Goal: Information Seeking & Learning: Find specific fact

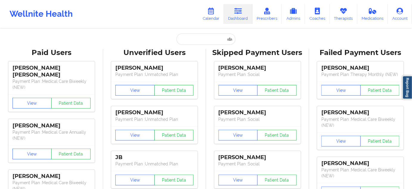
type input "[PERSON_NAME][EMAIL_ADDRESS][DOMAIN_NAME]"
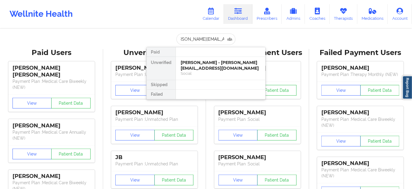
click at [198, 63] on div "[PERSON_NAME] - [PERSON_NAME][EMAIL_ADDRESS][DOMAIN_NAME]" at bounding box center [221, 65] width 80 height 11
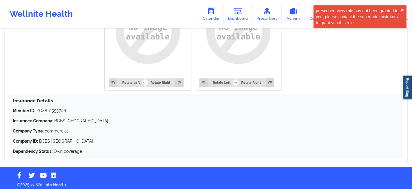
scroll to position [503, 0]
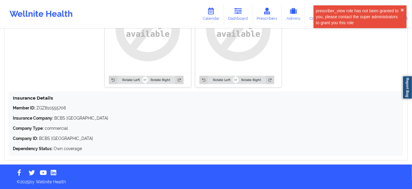
click at [60, 108] on p "Member ID: ZGZ810555706" at bounding box center [206, 108] width 387 height 6
copy p "ZGZ810555706"
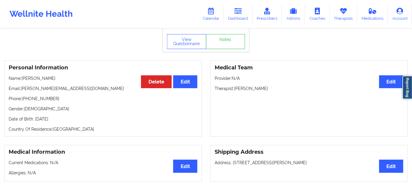
scroll to position [0, 0]
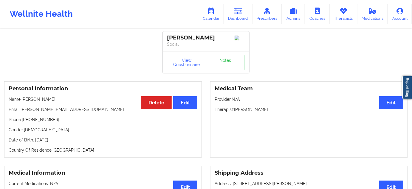
click at [203, 39] on div "[PERSON_NAME]" at bounding box center [206, 37] width 78 height 7
copy div "[PERSON_NAME]"
drag, startPoint x: 234, startPoint y: 111, endPoint x: 270, endPoint y: 110, distance: 35.5
click at [270, 110] on p "Therapist: [PERSON_NAME]" at bounding box center [309, 109] width 189 height 6
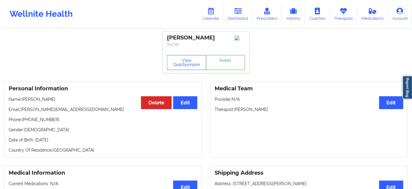
copy p "[PERSON_NAME]"
drag, startPoint x: 313, startPoint y: 66, endPoint x: 330, endPoint y: 58, distance: 19.4
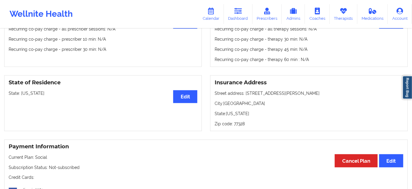
scroll to position [214, 0]
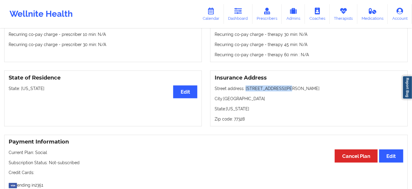
drag, startPoint x: 244, startPoint y: 90, endPoint x: 292, endPoint y: 87, distance: 48.1
click at [293, 88] on p "Street address: [STREET_ADDRESS][PERSON_NAME]" at bounding box center [309, 88] width 189 height 6
copy p "[STREET_ADDRESS][PERSON_NAME]"
click at [231, 97] on p "City: [GEOGRAPHIC_DATA]" at bounding box center [309, 98] width 189 height 6
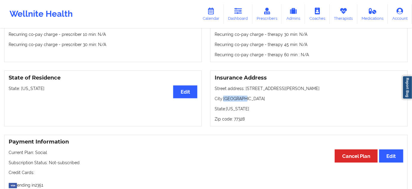
copy p "[GEOGRAPHIC_DATA]"
click at [237, 121] on p "Zip code: 77328" at bounding box center [309, 119] width 189 height 6
copy p "77328"
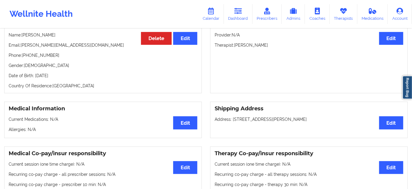
scroll to position [0, 0]
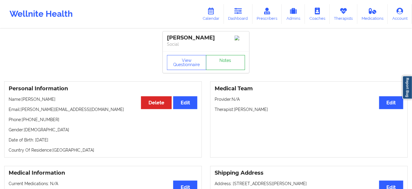
click at [224, 64] on link "Notes" at bounding box center [225, 62] width 39 height 15
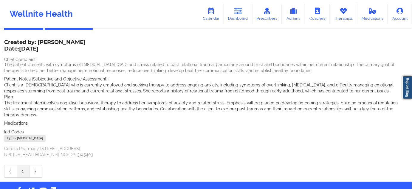
scroll to position [38, 0]
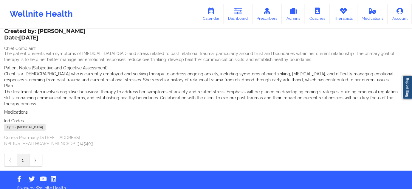
click at [12, 123] on div "F41.1 - [MEDICAL_DATA]" at bounding box center [24, 126] width 41 height 7
copy div "F41.1"
click at [242, 15] on link "Dashboard" at bounding box center [238, 14] width 29 height 20
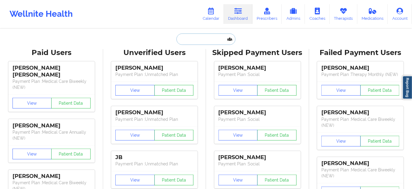
click at [197, 36] on input "text" at bounding box center [206, 38] width 59 height 11
paste input "[EMAIL_ADDRESS][DOMAIN_NAME]"
type input "[EMAIL_ADDRESS][DOMAIN_NAME]"
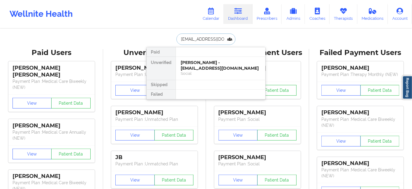
click at [194, 64] on div "[PERSON_NAME] - [EMAIL_ADDRESS][DOMAIN_NAME]" at bounding box center [221, 65] width 80 height 11
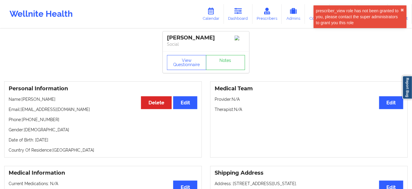
click at [199, 38] on div "[PERSON_NAME]" at bounding box center [206, 37] width 78 height 7
copy div "[PERSON_NAME]"
click at [241, 20] on link "Dashboard" at bounding box center [238, 14] width 29 height 20
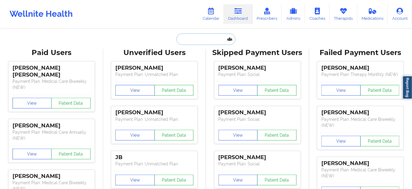
click at [201, 37] on input "text" at bounding box center [206, 38] width 59 height 11
paste input "[EMAIL_ADDRESS][DOMAIN_NAME]"
type input "[EMAIL_ADDRESS][DOMAIN_NAME]"
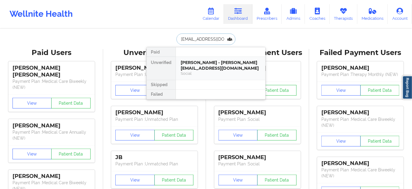
drag, startPoint x: 197, startPoint y: 66, endPoint x: 200, endPoint y: 62, distance: 4.7
click at [200, 62] on div "[PERSON_NAME] - [PERSON_NAME][EMAIL_ADDRESS][DOMAIN_NAME]" at bounding box center [221, 65] width 80 height 11
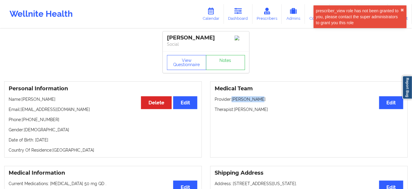
drag, startPoint x: 257, startPoint y: 103, endPoint x: 234, endPoint y: 101, distance: 23.3
click at [234, 101] on p "Provider: [PERSON_NAME]" at bounding box center [309, 99] width 189 height 6
copy p "[PERSON_NAME]"
